Goal: Task Accomplishment & Management: Manage account settings

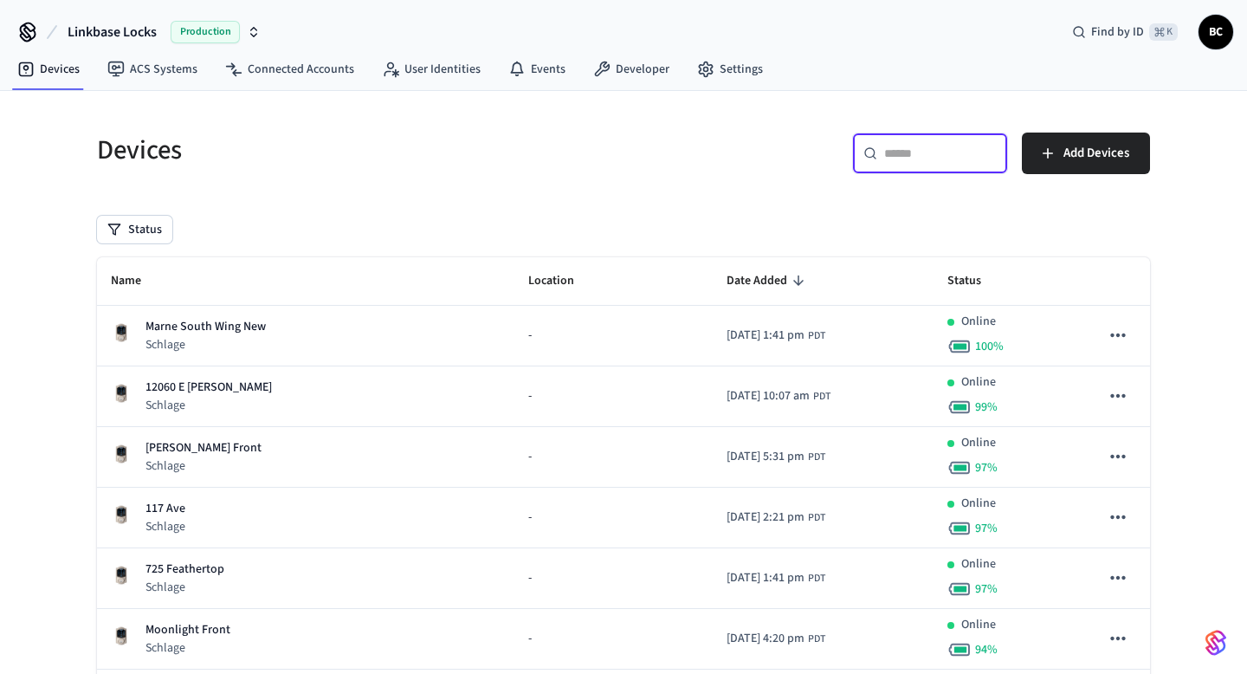
click at [920, 150] on input "text" at bounding box center [940, 153] width 113 height 17
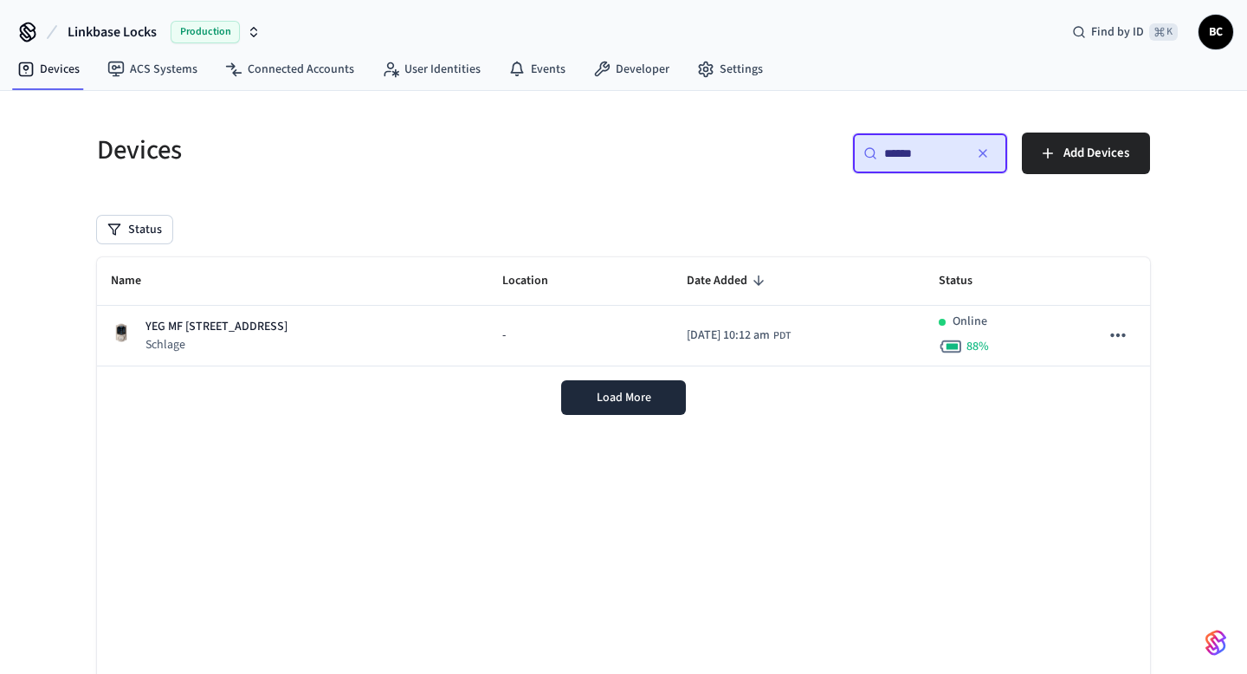
type input "******"
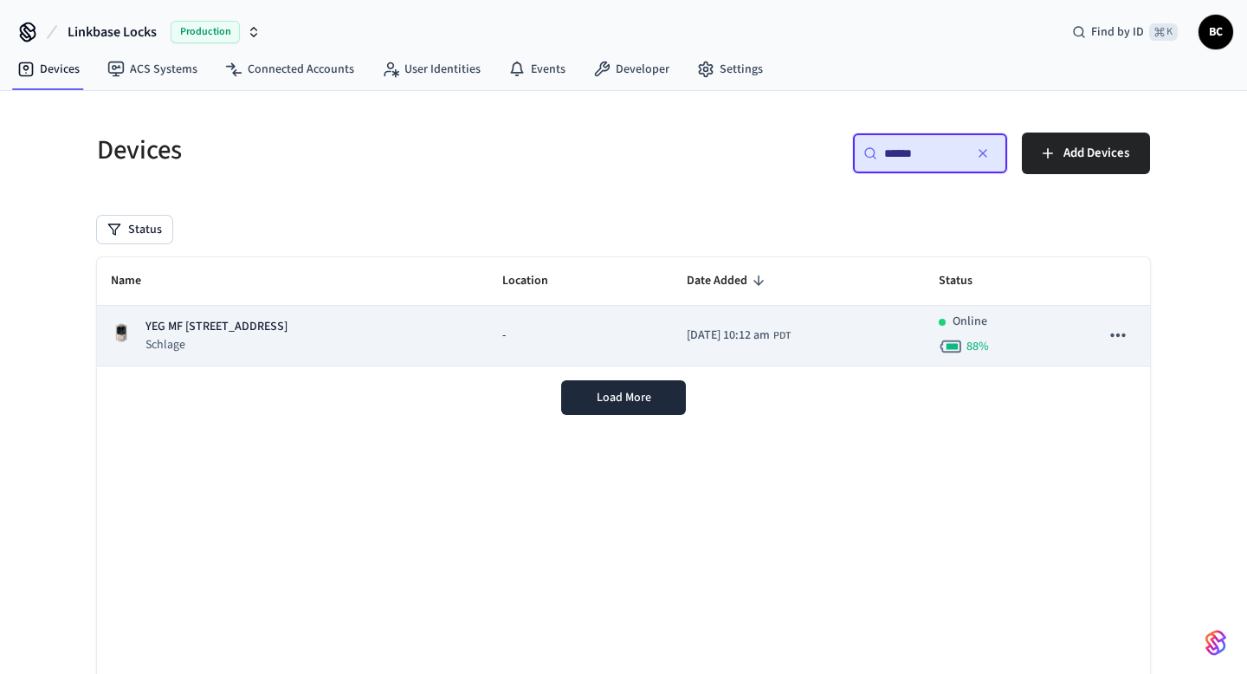
click at [488, 347] on td "-" at bounding box center [580, 336] width 184 height 61
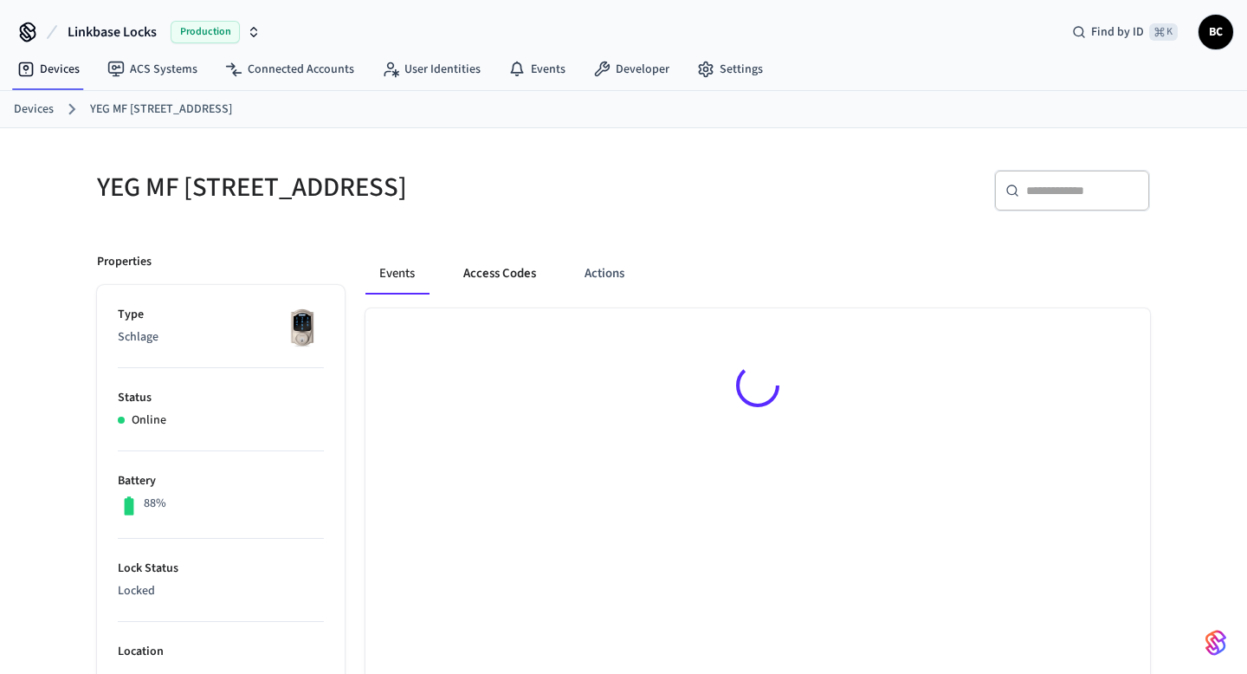
click at [493, 255] on button "Access Codes" at bounding box center [499, 274] width 100 height 42
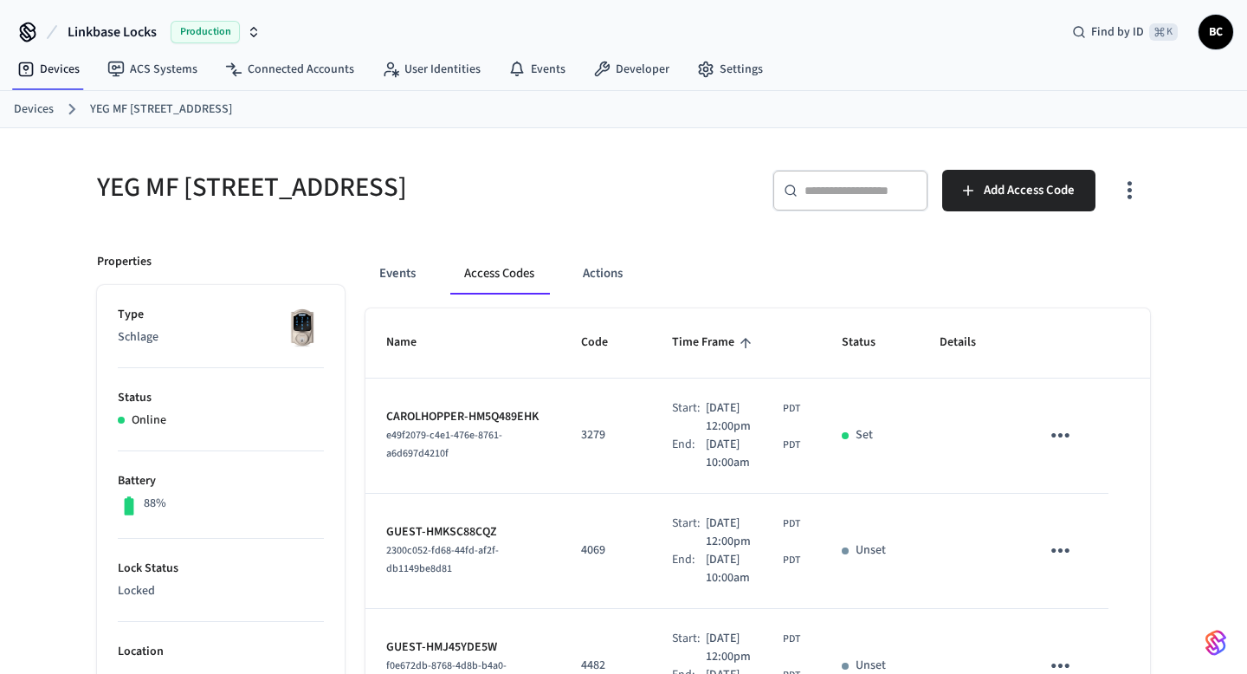
scroll to position [541, 0]
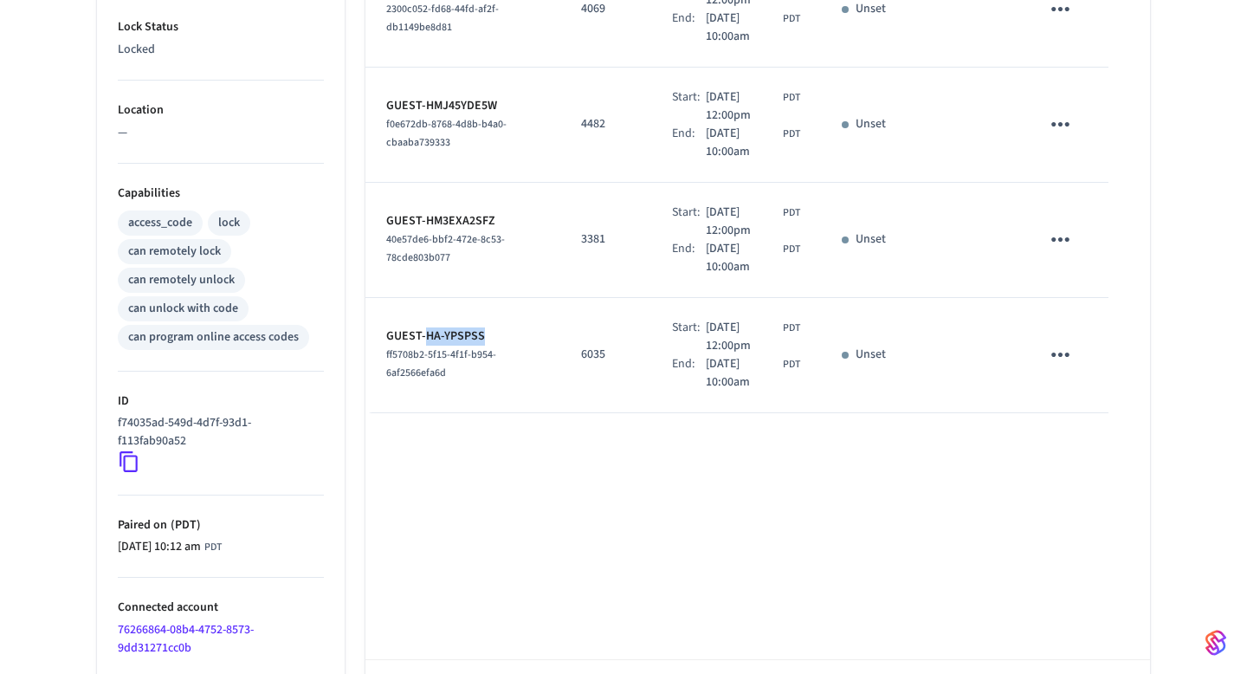
click at [1062, 356] on icon "sticky table" at bounding box center [1060, 354] width 27 height 27
click at [1091, 459] on li "Delete" at bounding box center [1102, 453] width 82 height 46
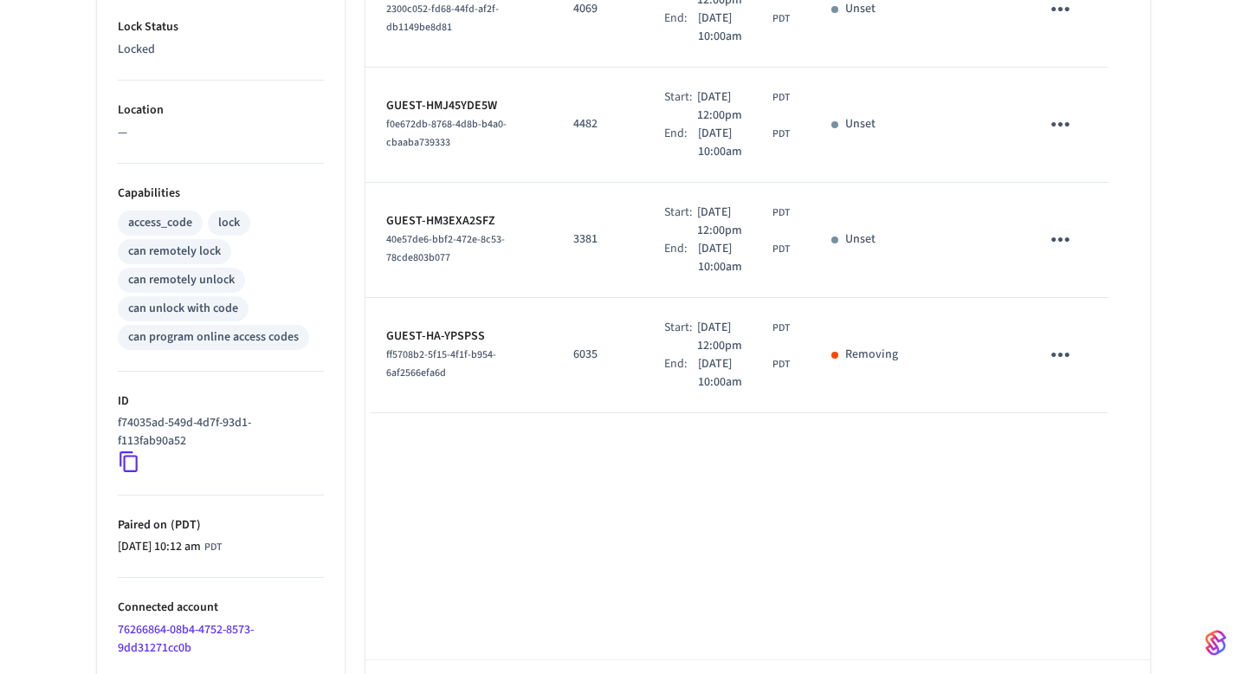
click at [1025, 493] on div "Name Code Time Frame Status Details CAROLHOPPER-HM5Q489EHK e49f2079-c4e1-476e-8…" at bounding box center [757, 255] width 785 height 976
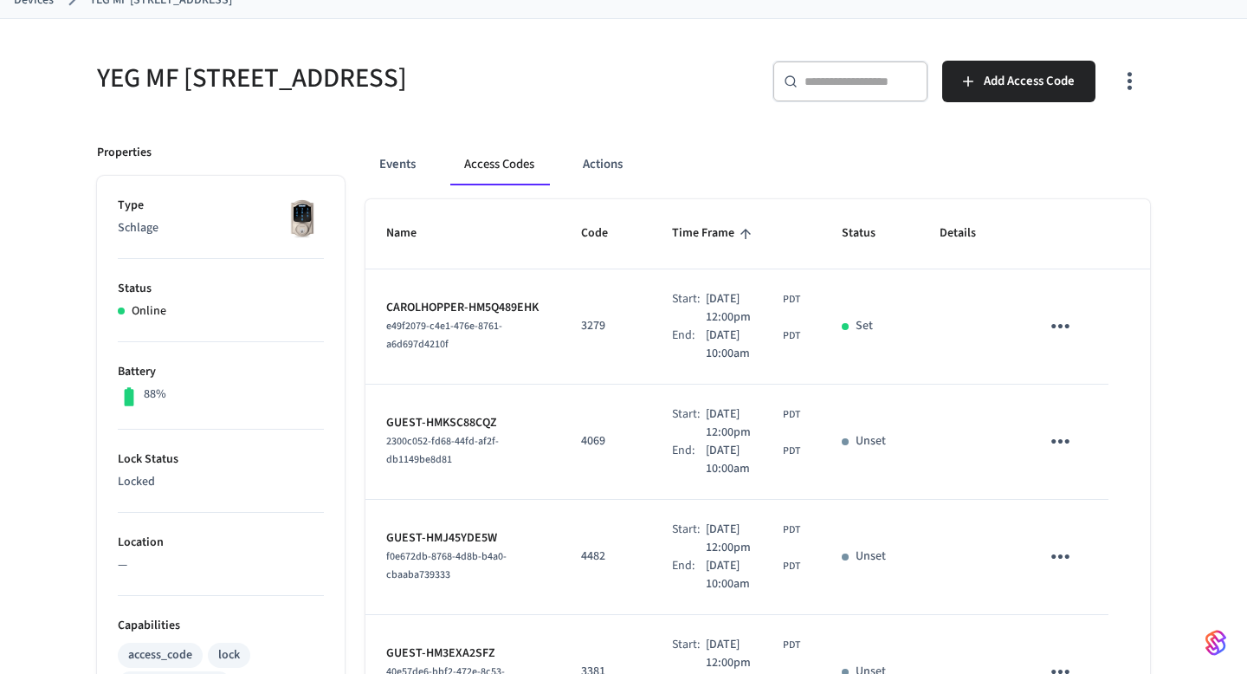
scroll to position [160, 0]
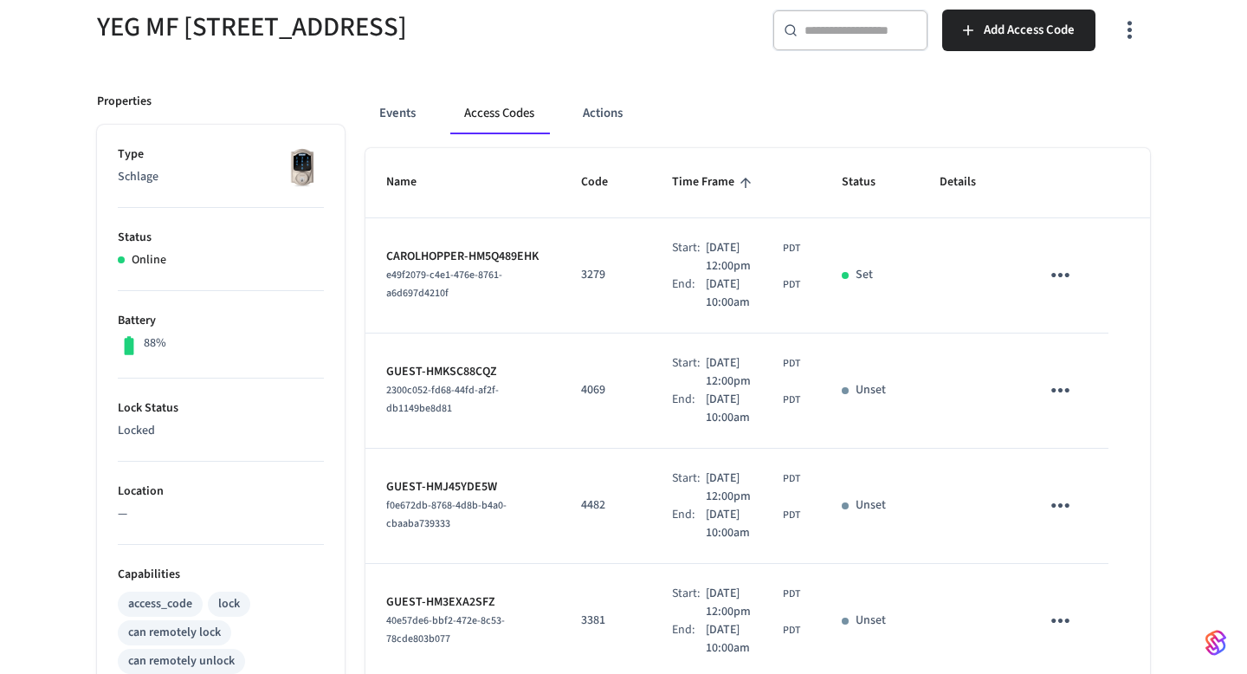
click at [805, 77] on div "Events Access Codes Actions Name Code Time Frame Status Details CAROLHOPPER-HM5…" at bounding box center [747, 598] width 805 height 1052
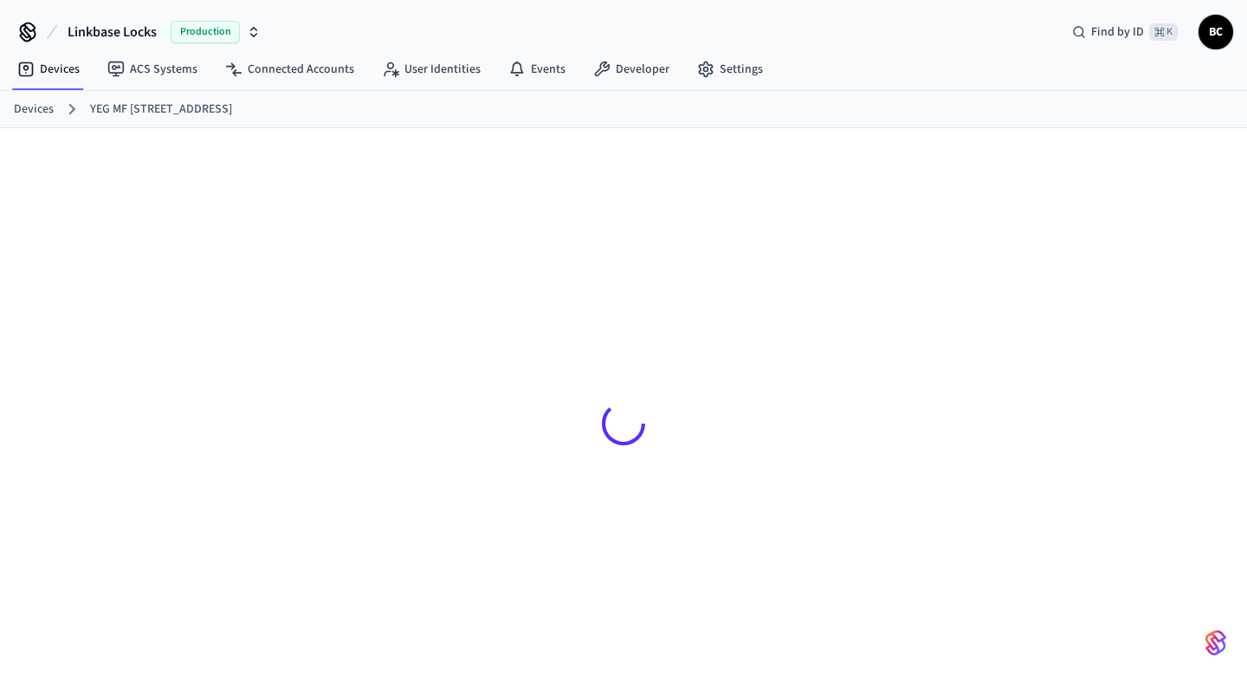
scroll to position [23, 0]
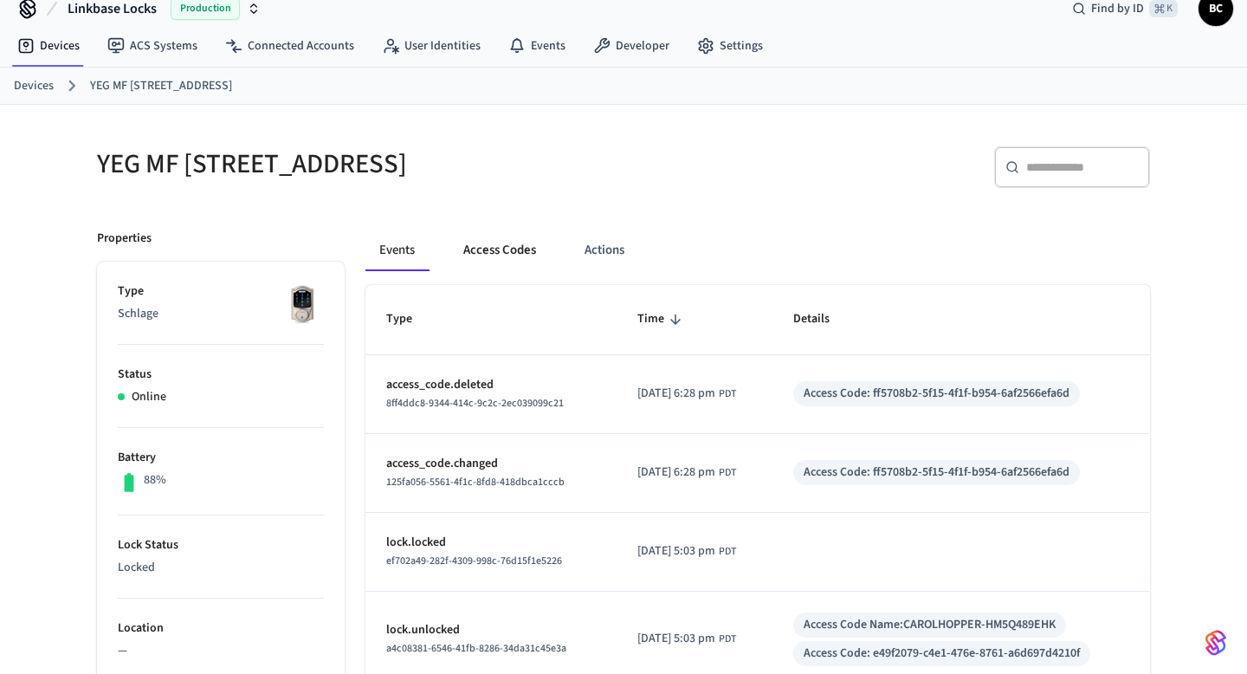
click at [483, 257] on button "Access Codes" at bounding box center [499, 250] width 100 height 42
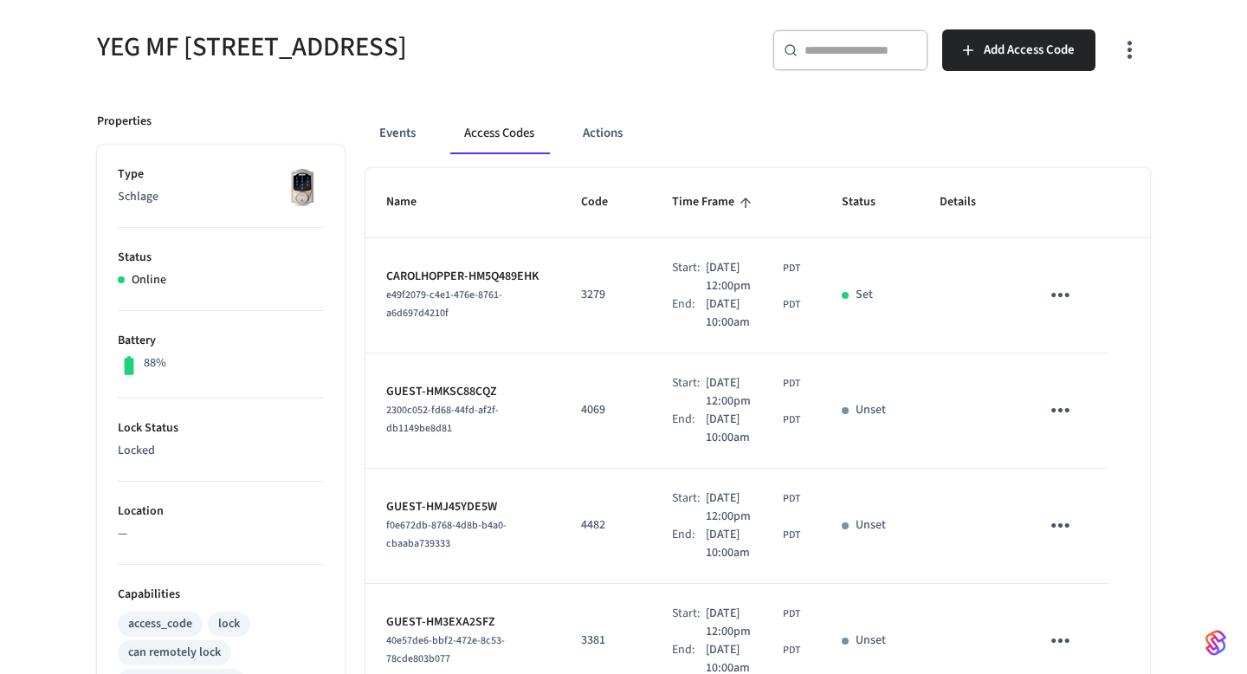
scroll to position [0, 0]
